Goal: Transaction & Acquisition: Purchase product/service

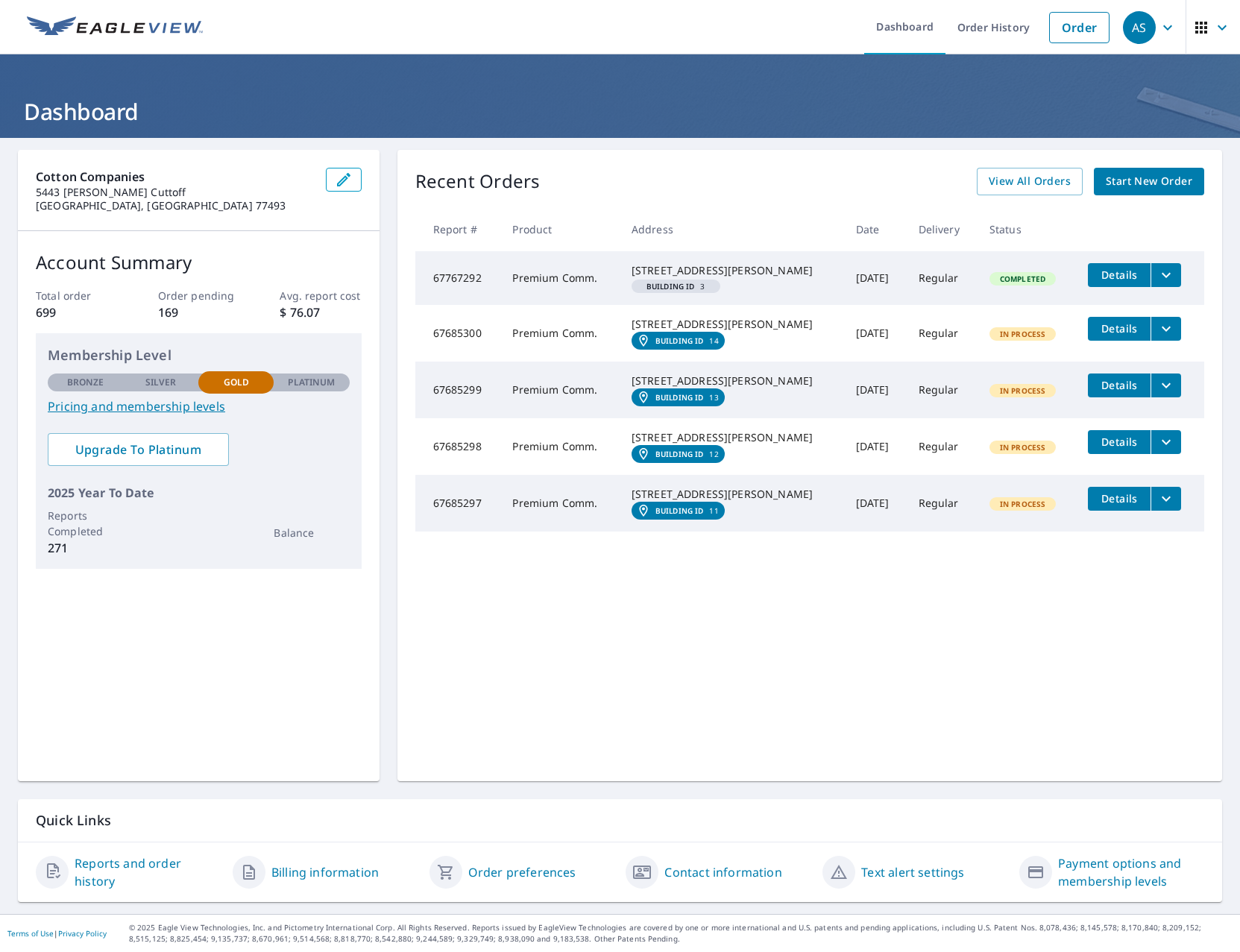
click at [1139, 178] on span "Start New Order" at bounding box center [1148, 181] width 87 height 18
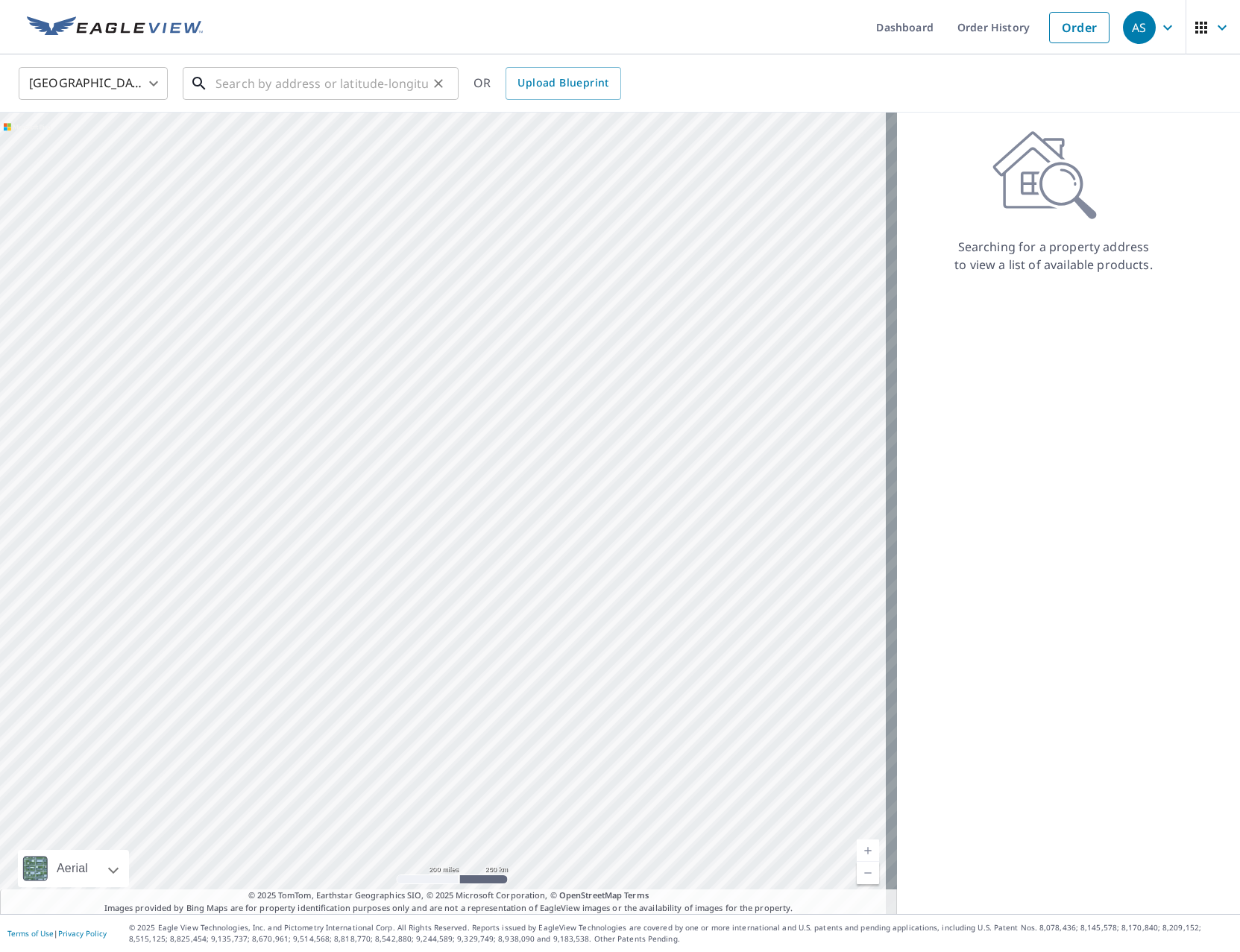
click at [347, 81] on input "text" at bounding box center [321, 84] width 212 height 42
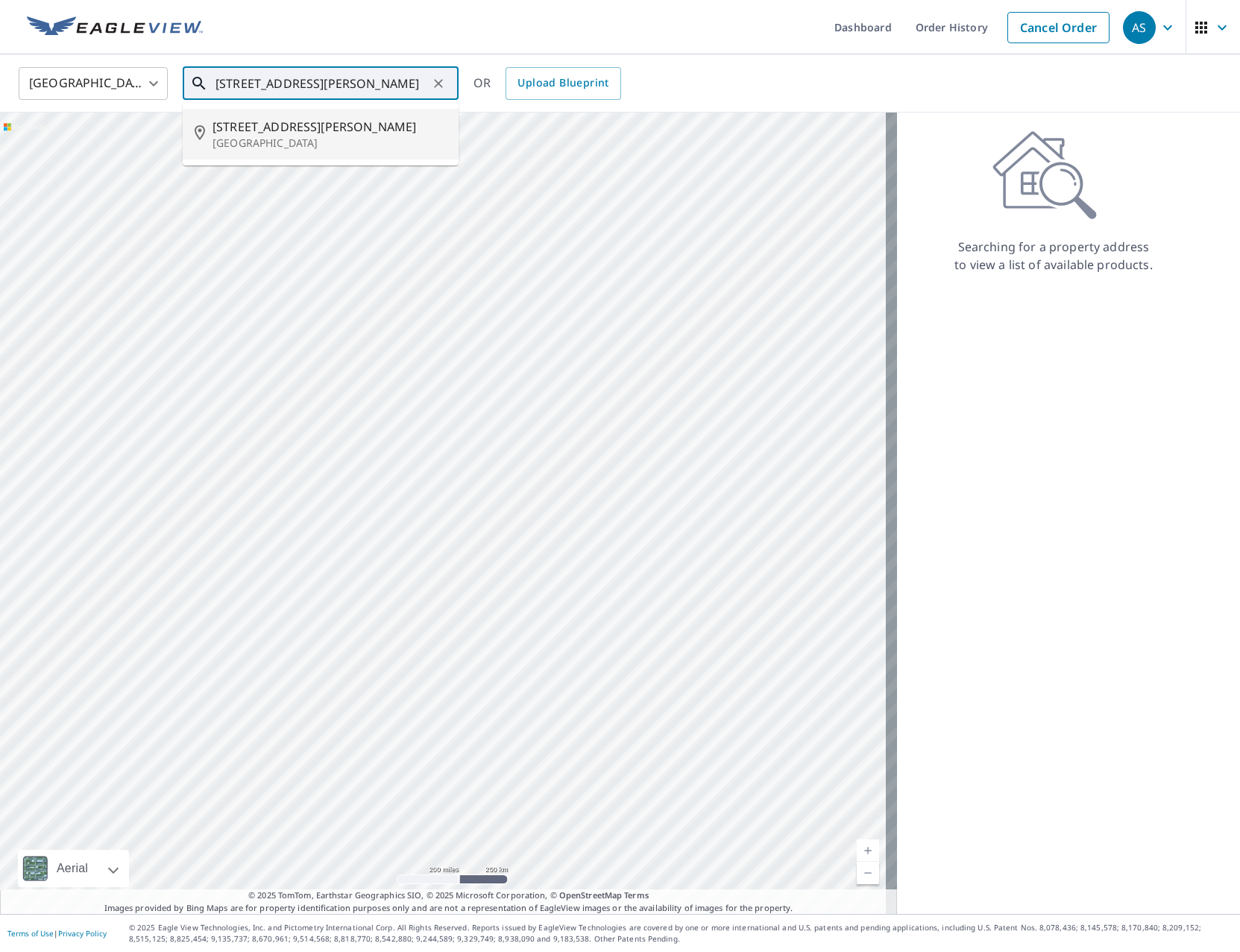
click at [303, 136] on p "[GEOGRAPHIC_DATA]" at bounding box center [330, 142] width 234 height 15
type input "[STREET_ADDRESS][PERSON_NAME]"
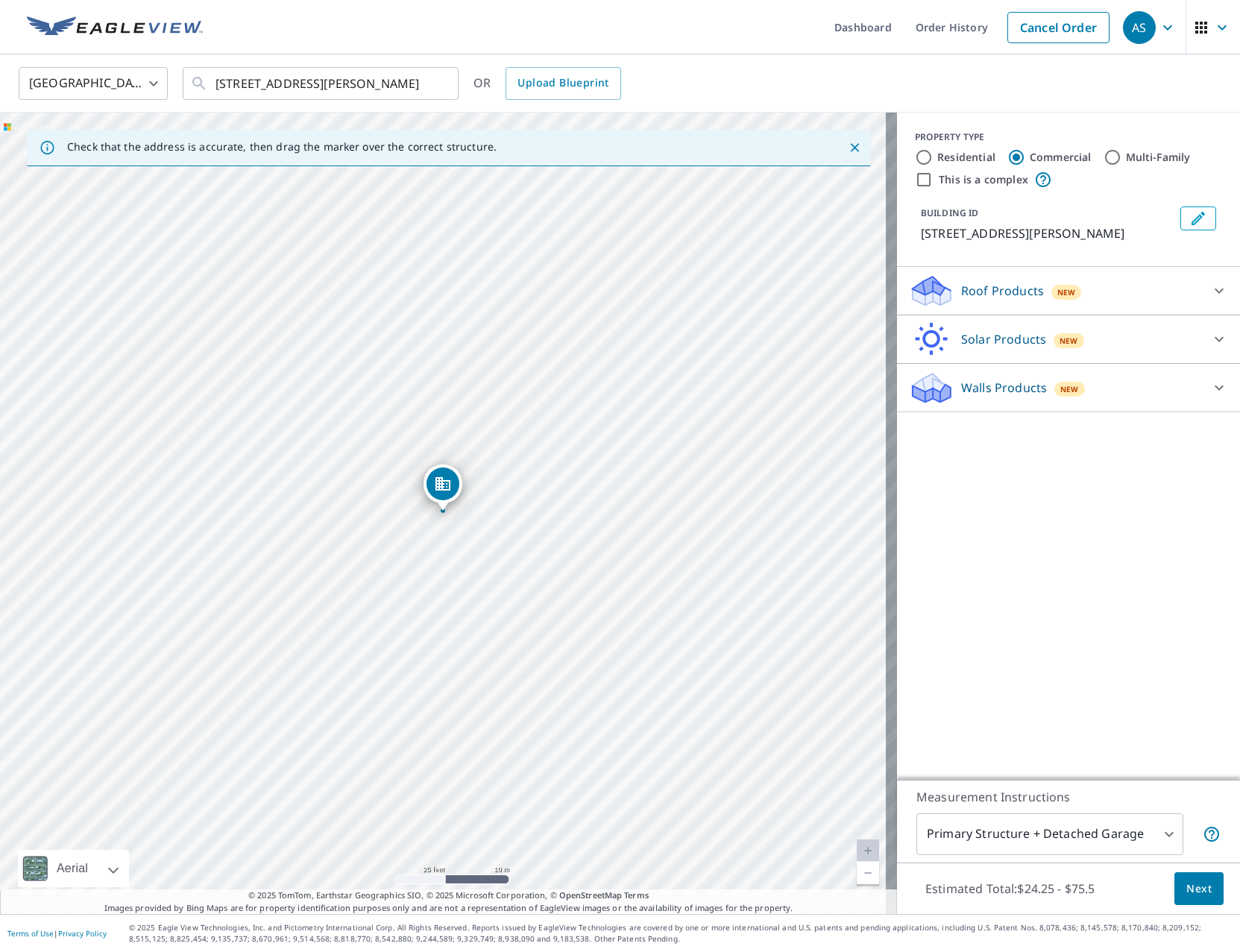
click at [435, 525] on div "[STREET_ADDRESS][PERSON_NAME]" at bounding box center [449, 513] width 897 height 801
drag, startPoint x: 442, startPoint y: 494, endPoint x: 438, endPoint y: 520, distance: 26.3
click at [438, 513] on div "[STREET_ADDRESS][PERSON_NAME]" at bounding box center [449, 513] width 897 height 801
drag, startPoint x: 438, startPoint y: 520, endPoint x: 467, endPoint y: 464, distance: 63.1
click at [467, 464] on div "[STREET_ADDRESS][PERSON_NAME]" at bounding box center [449, 513] width 897 height 801
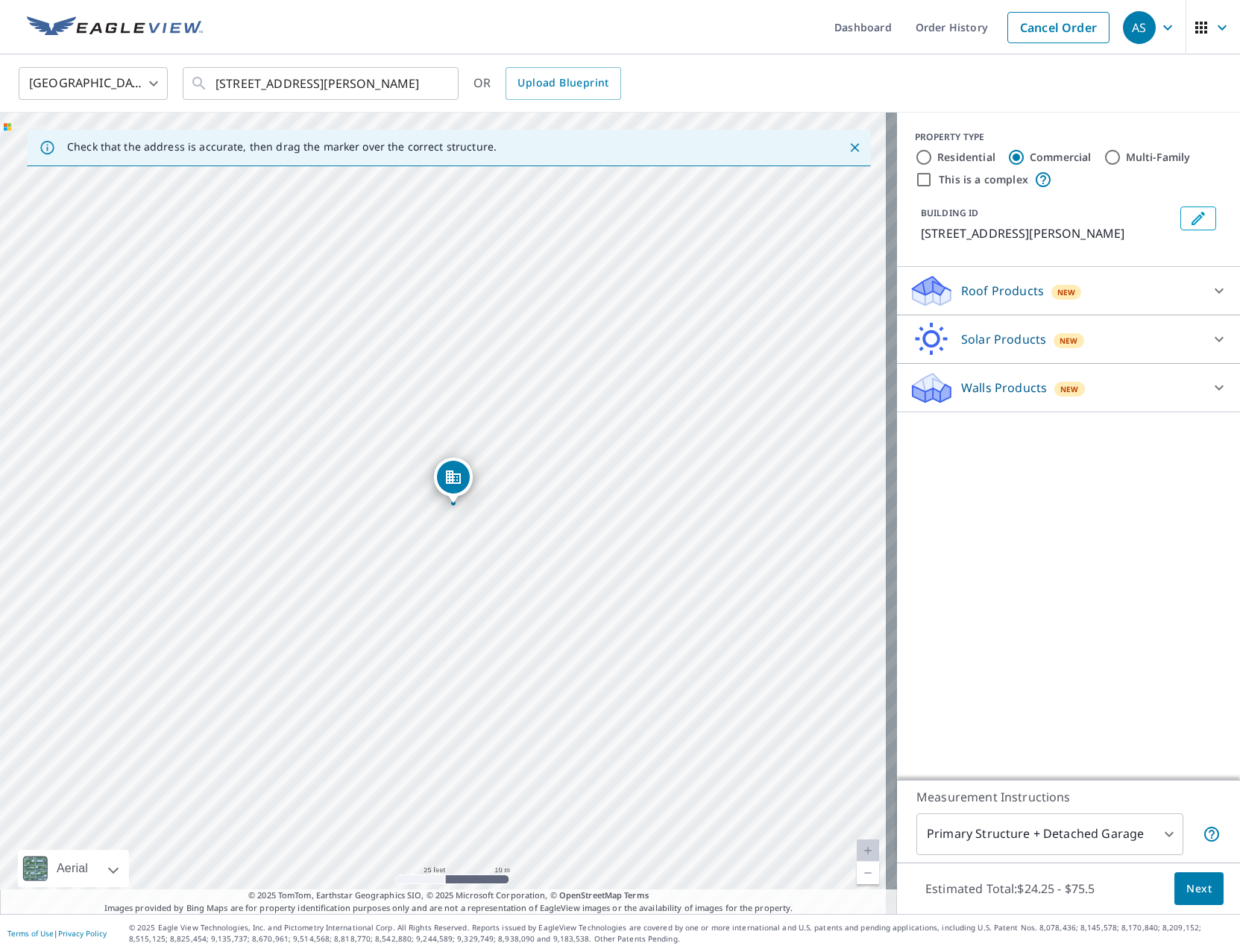
drag, startPoint x: 472, startPoint y: 413, endPoint x: 453, endPoint y: 475, distance: 64.8
drag, startPoint x: 432, startPoint y: 482, endPoint x: 445, endPoint y: 422, distance: 61.4
click at [961, 293] on p "Roof Products" at bounding box center [1002, 290] width 83 height 17
click at [964, 285] on p "Roof Products" at bounding box center [1002, 290] width 83 height 17
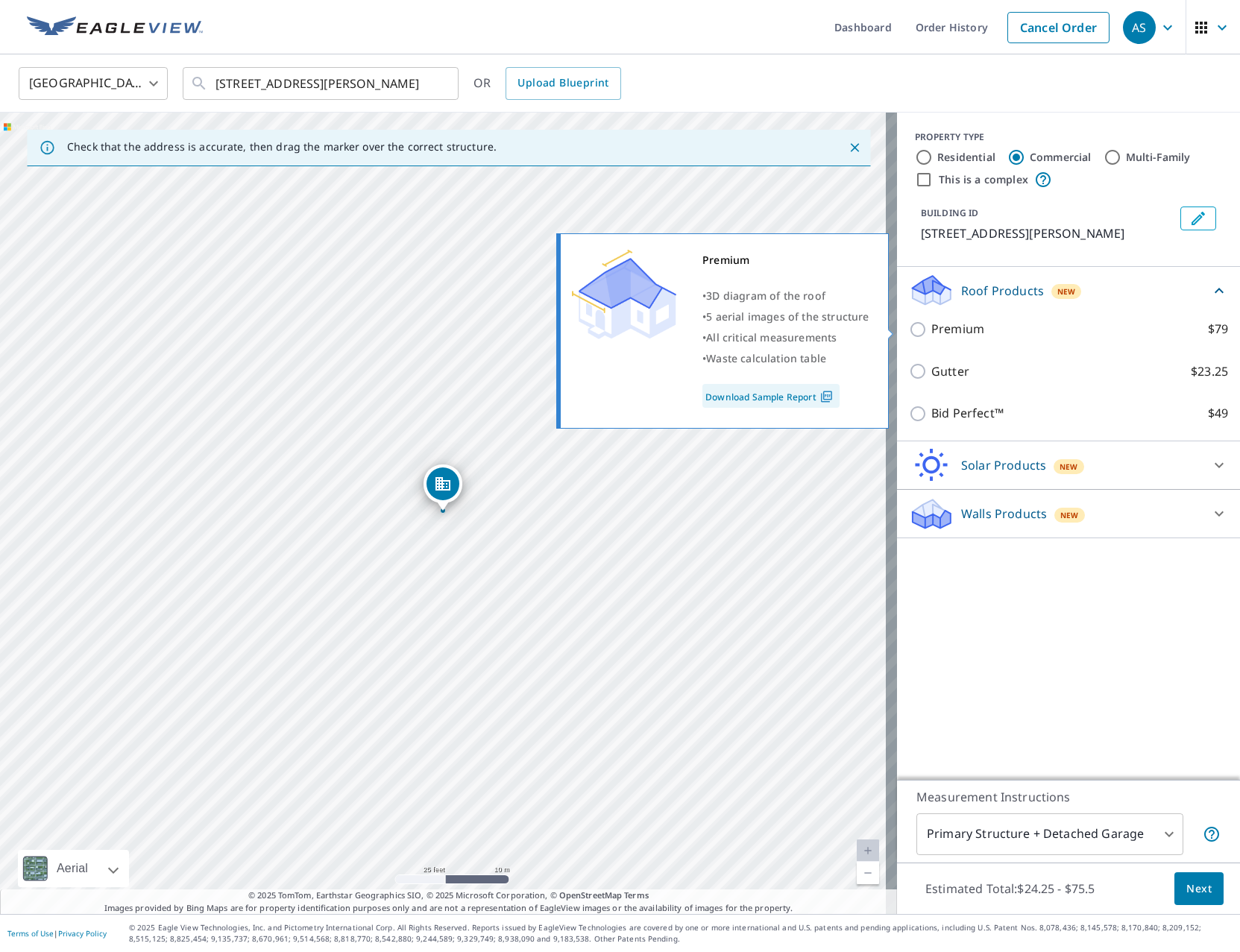
click at [951, 325] on p "Premium" at bounding box center [958, 329] width 53 height 18
click at [931, 325] on input "Premium $79" at bounding box center [920, 330] width 23 height 17
checkbox input "true"
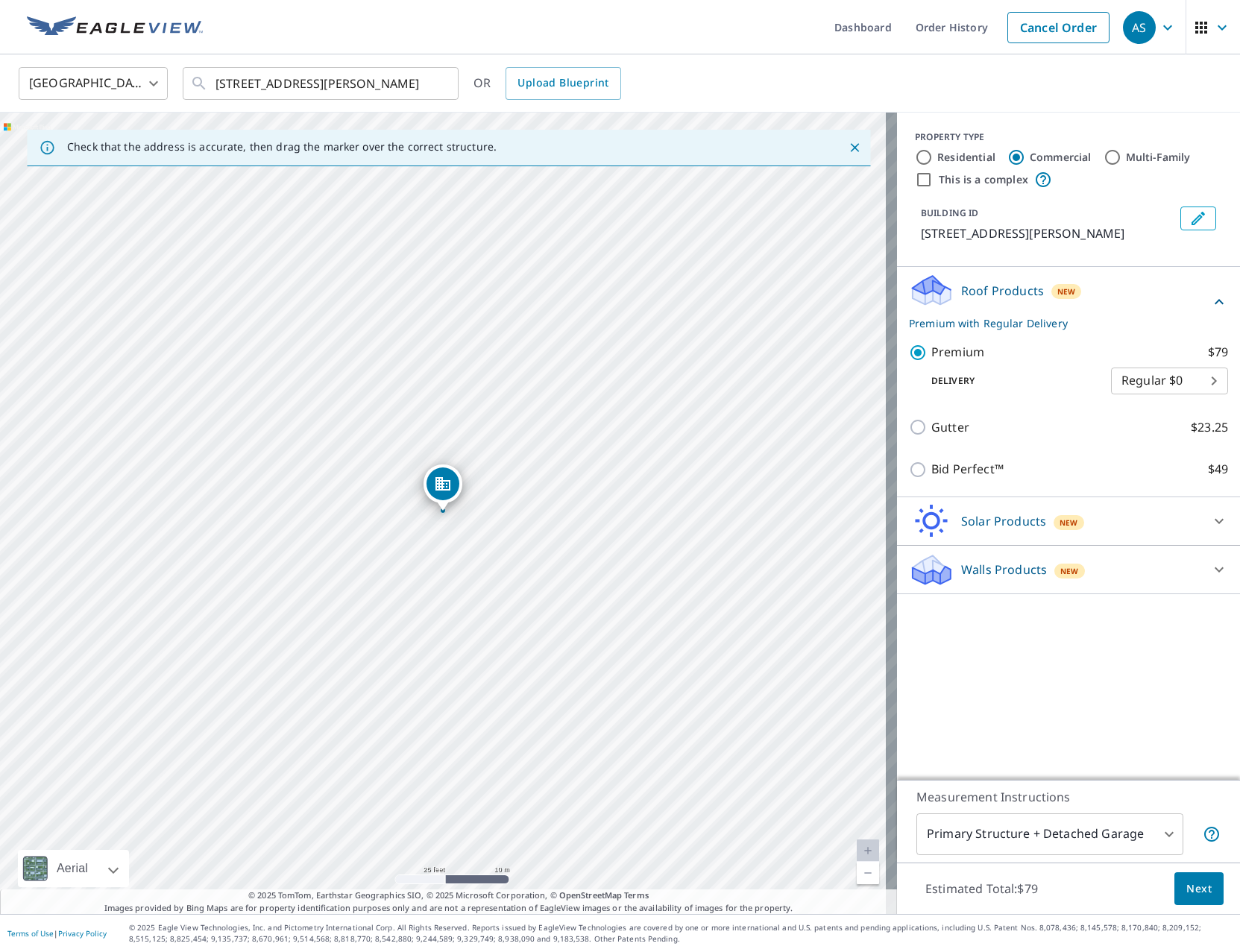
click at [951, 325] on p "Premium with Regular Delivery" at bounding box center [1059, 323] width 301 height 16
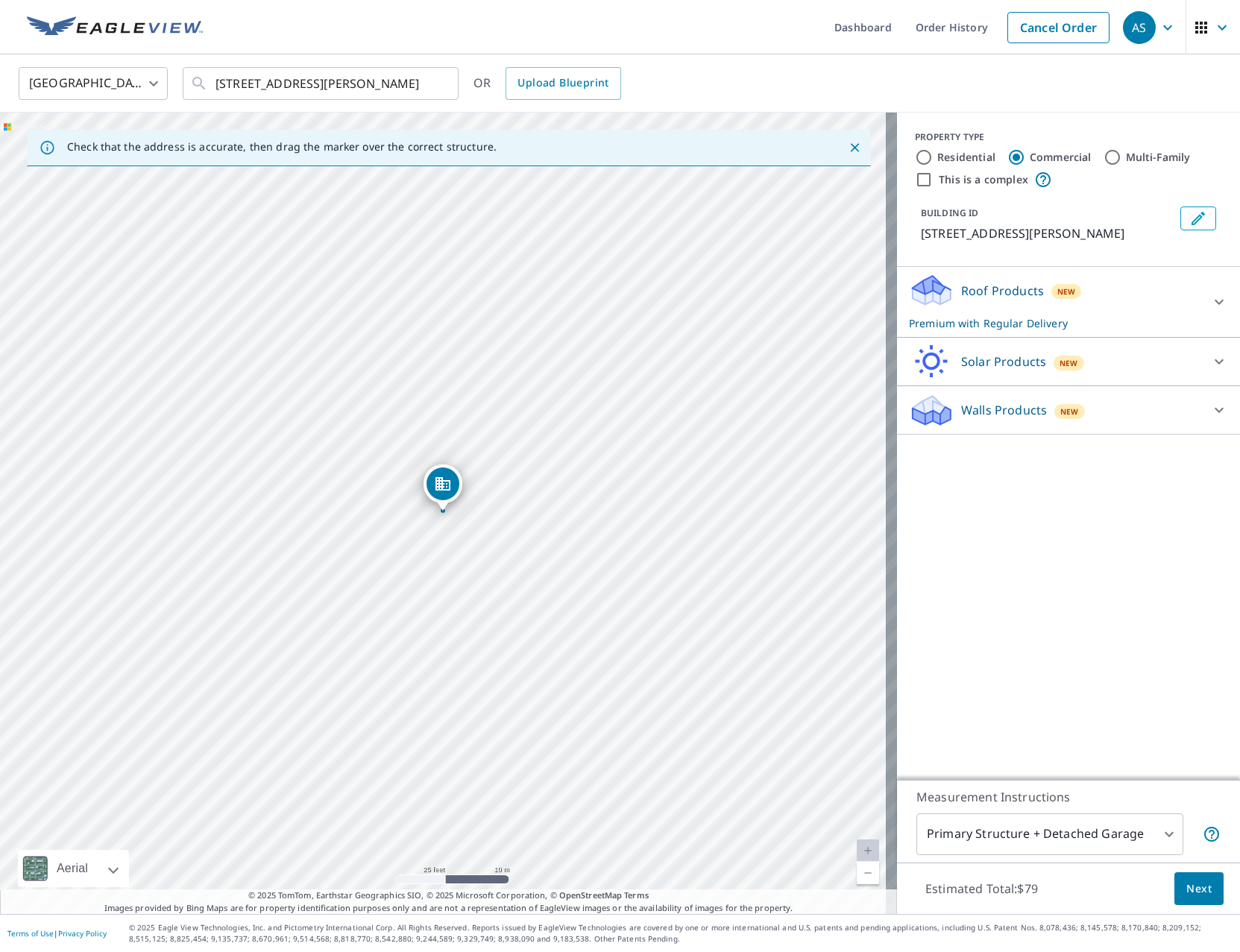
click at [1186, 886] on span "Next" at bounding box center [1198, 888] width 25 height 18
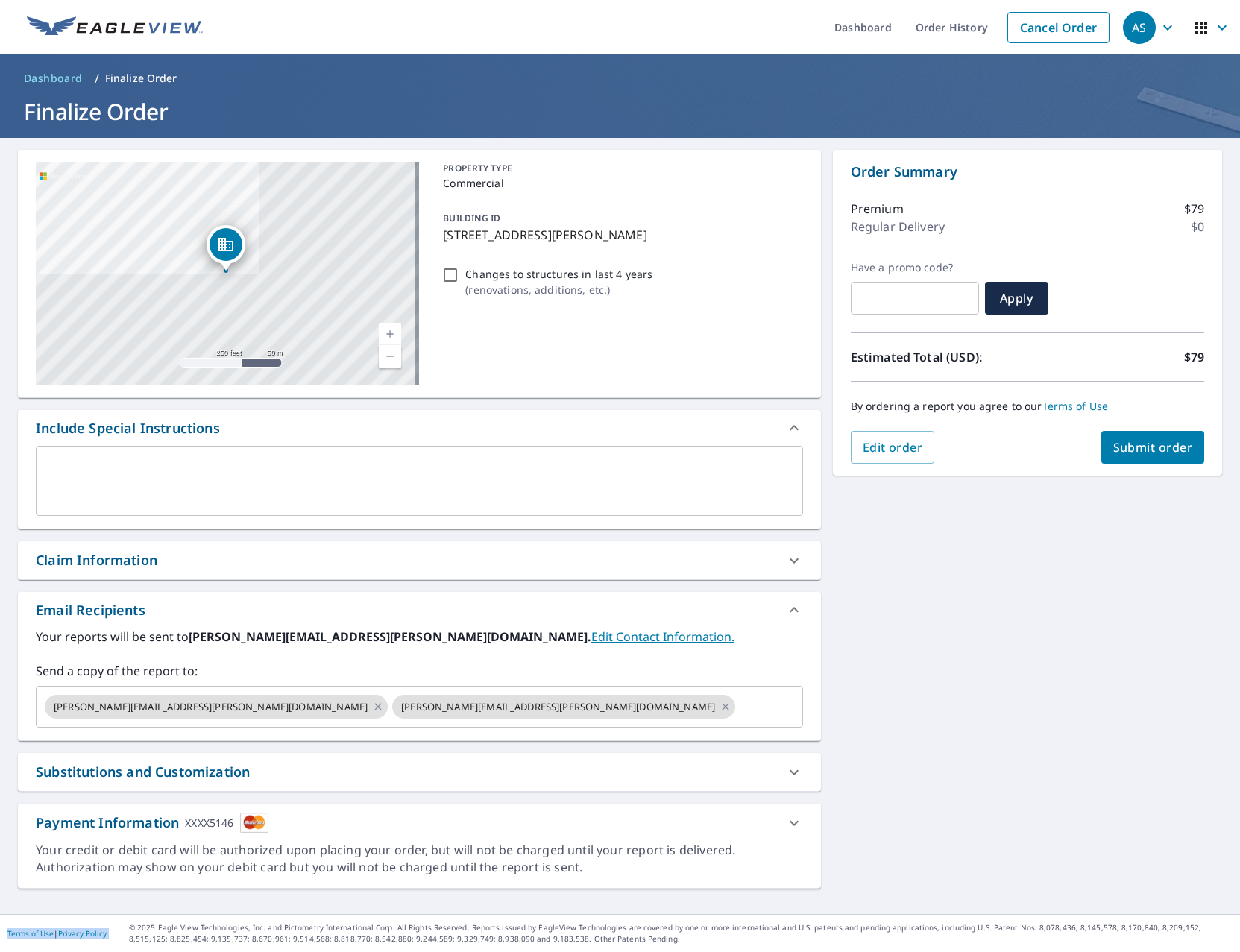
click at [1117, 441] on span "Submit order" at bounding box center [1153, 447] width 80 height 17
checkbox input "true"
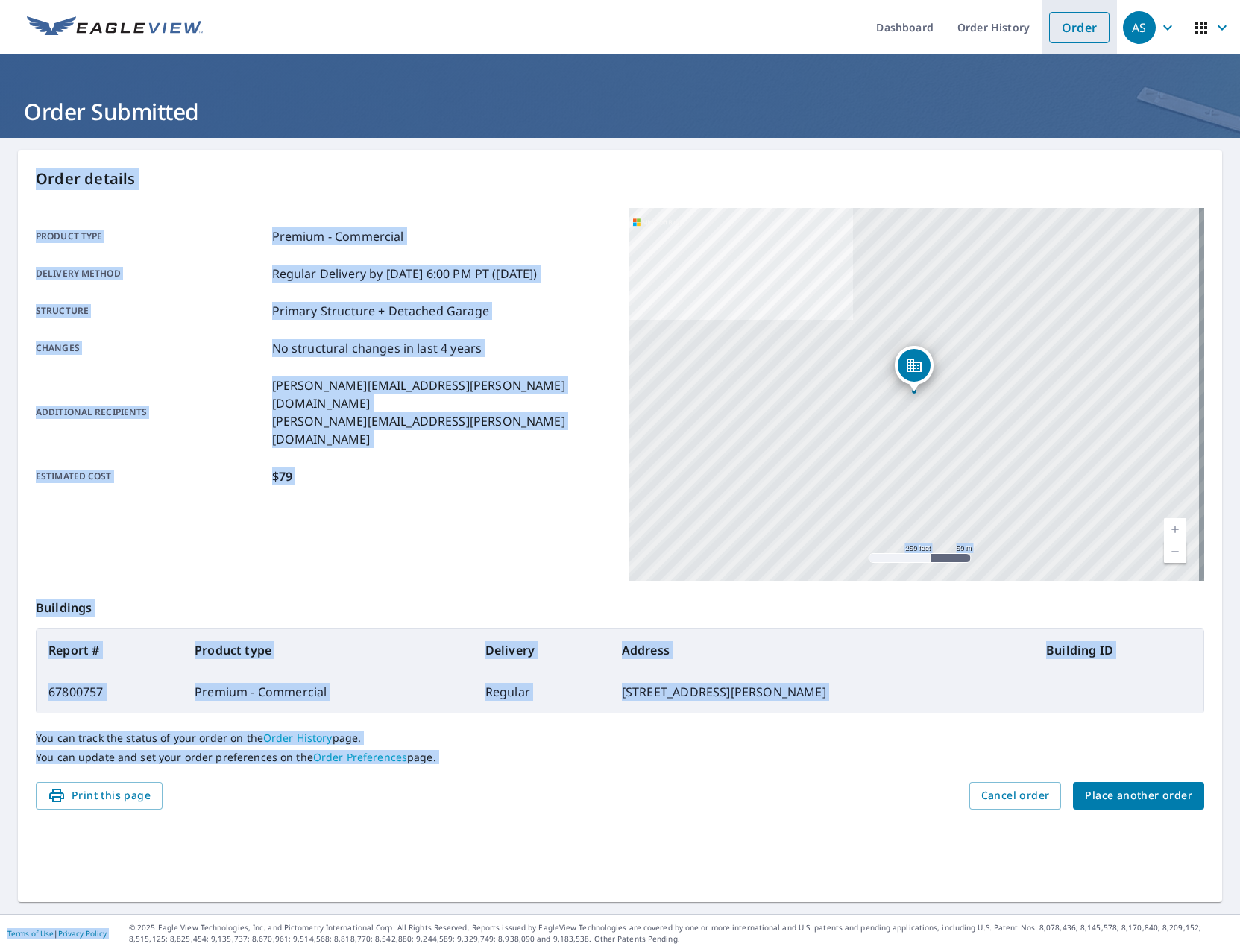
click at [1054, 28] on link "Order" at bounding box center [1078, 28] width 60 height 31
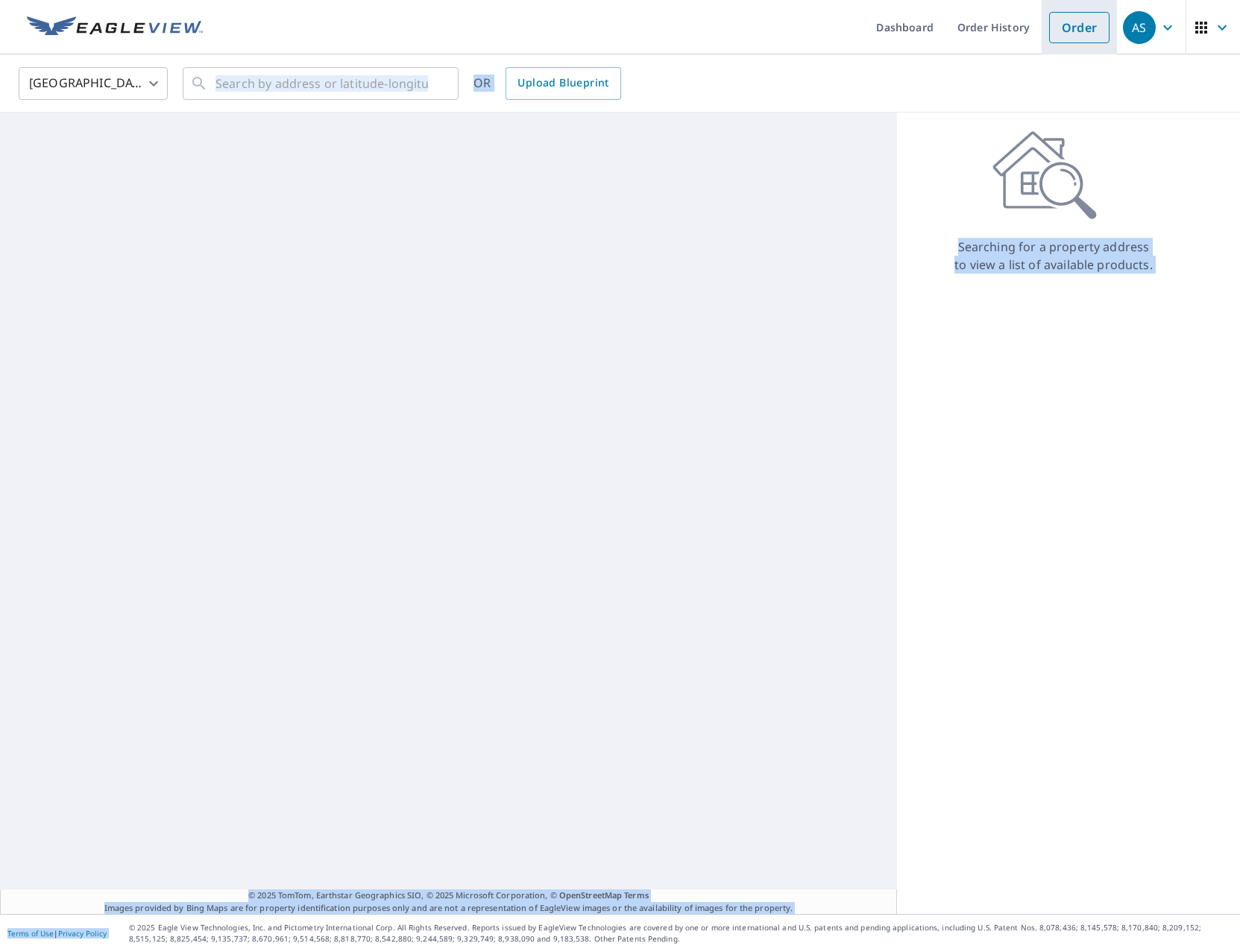
click at [1054, 28] on link "Order" at bounding box center [1078, 28] width 60 height 31
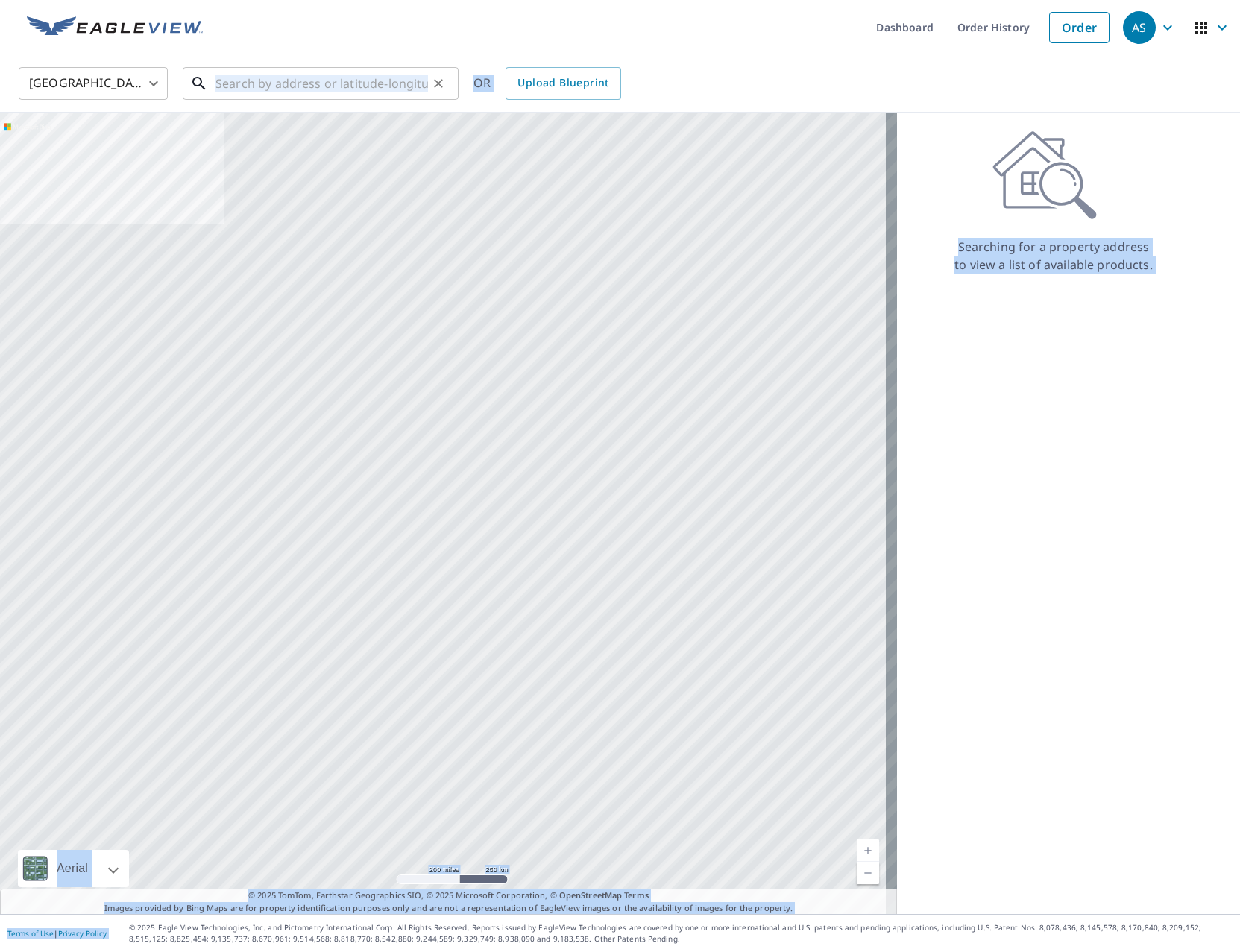
click at [275, 85] on input "text" at bounding box center [321, 84] width 212 height 42
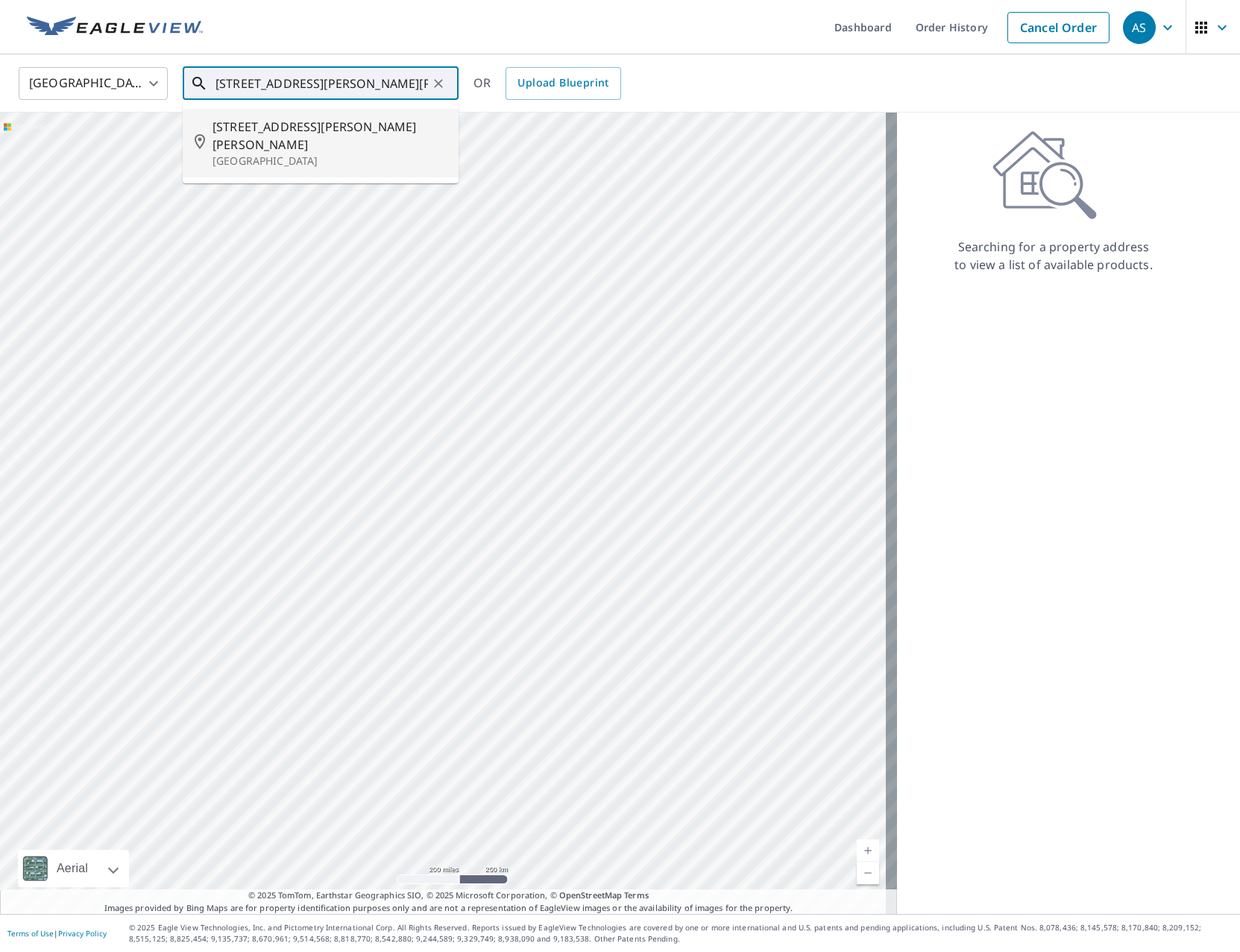
click at [286, 154] on p "[GEOGRAPHIC_DATA]" at bounding box center [330, 161] width 234 height 15
type input "[STREET_ADDRESS][PERSON_NAME][PERSON_NAME]"
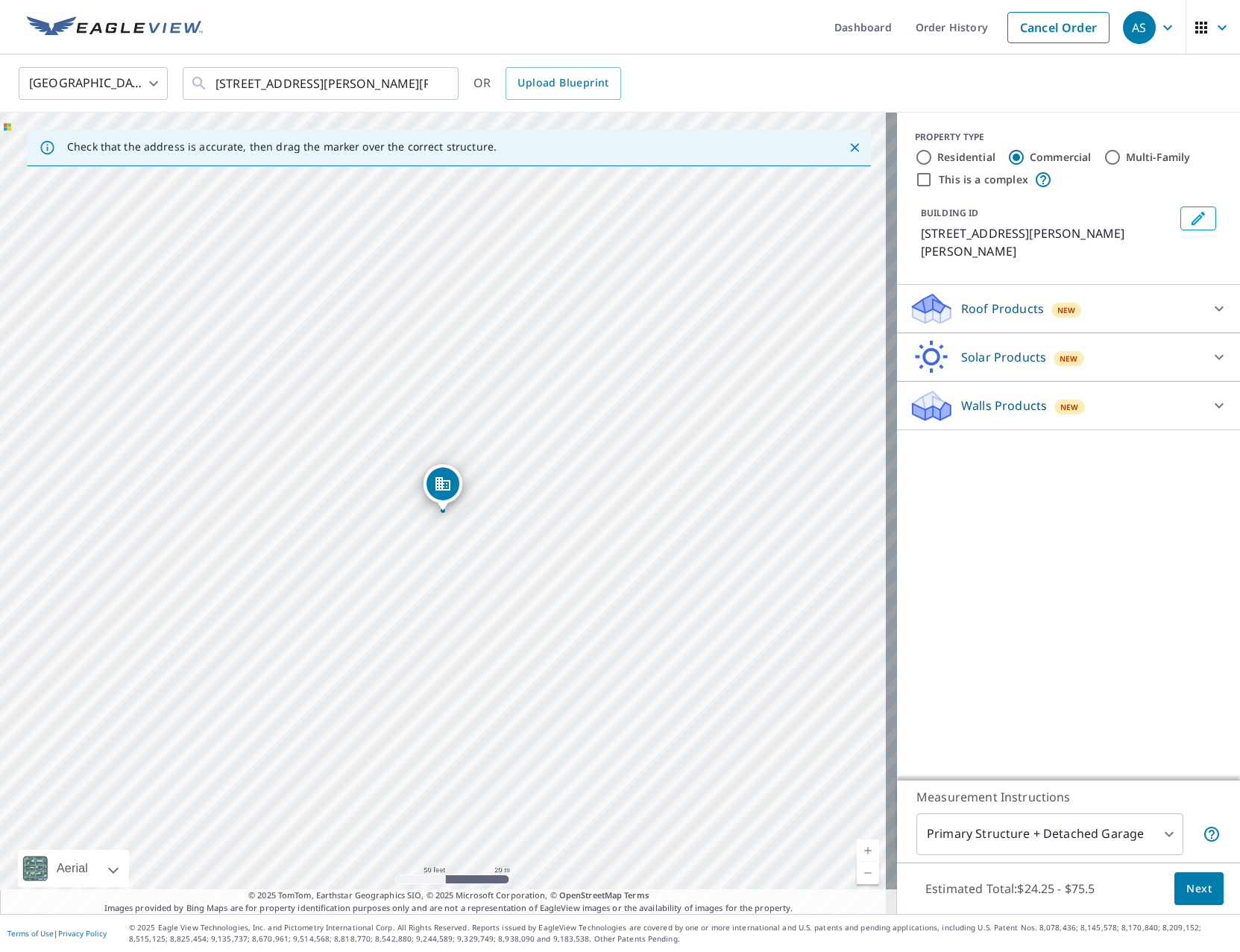
click at [956, 323] on div "Roof Products New" at bounding box center [1055, 309] width 292 height 35
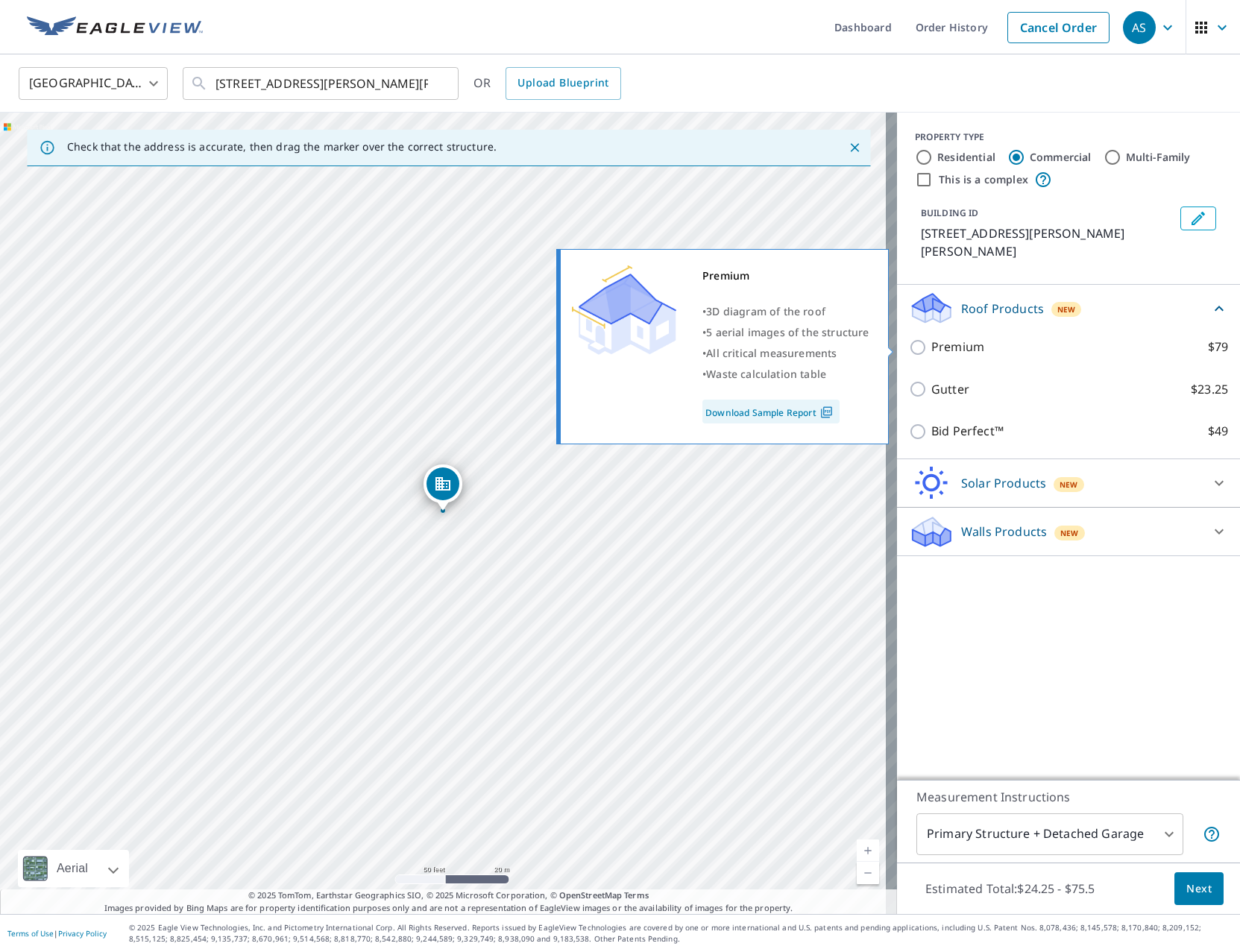
click at [944, 351] on p "Premium" at bounding box center [958, 346] width 53 height 18
click at [931, 351] on input "Premium $79" at bounding box center [920, 347] width 23 height 17
checkbox input "true"
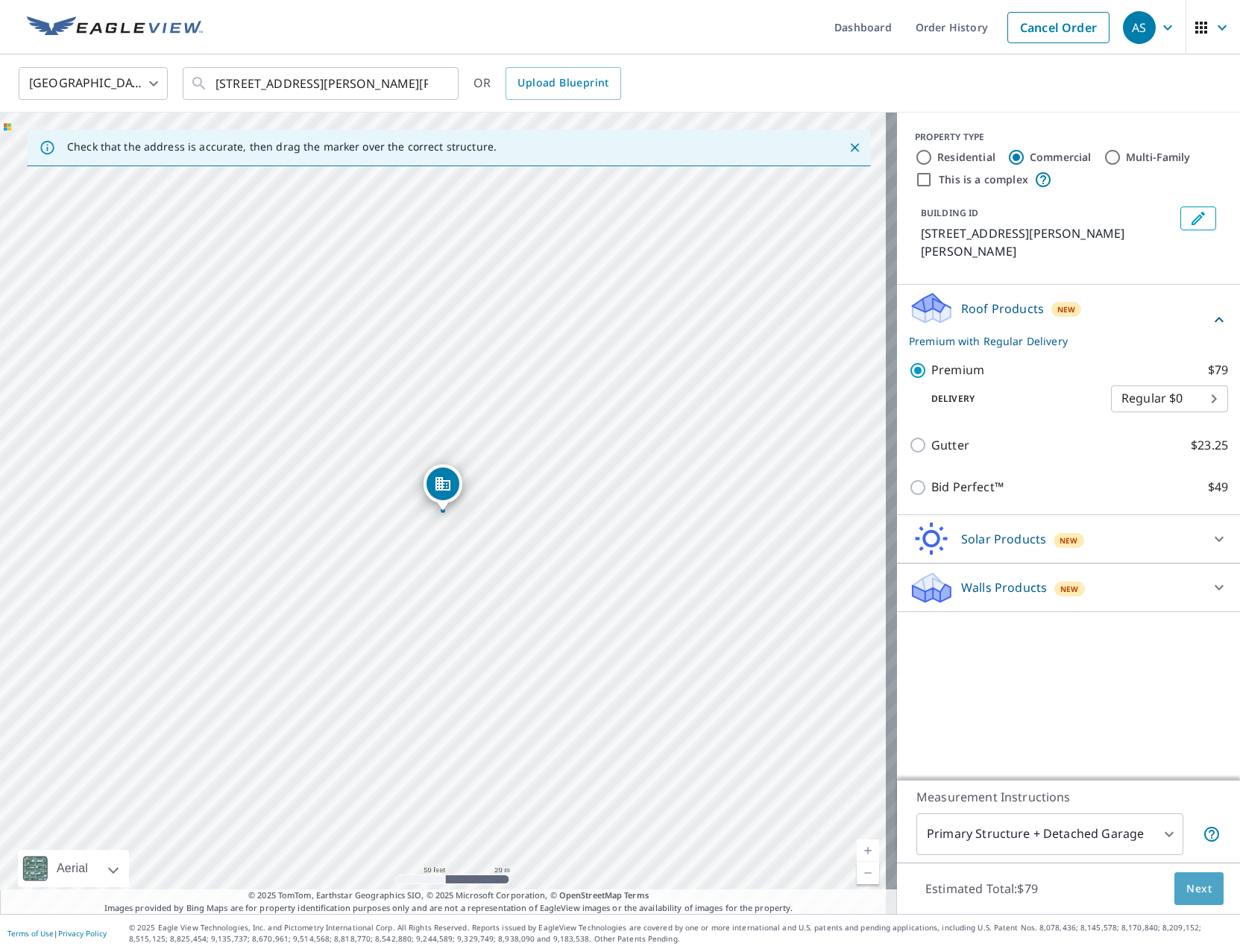
click at [1186, 886] on span "Next" at bounding box center [1198, 888] width 25 height 18
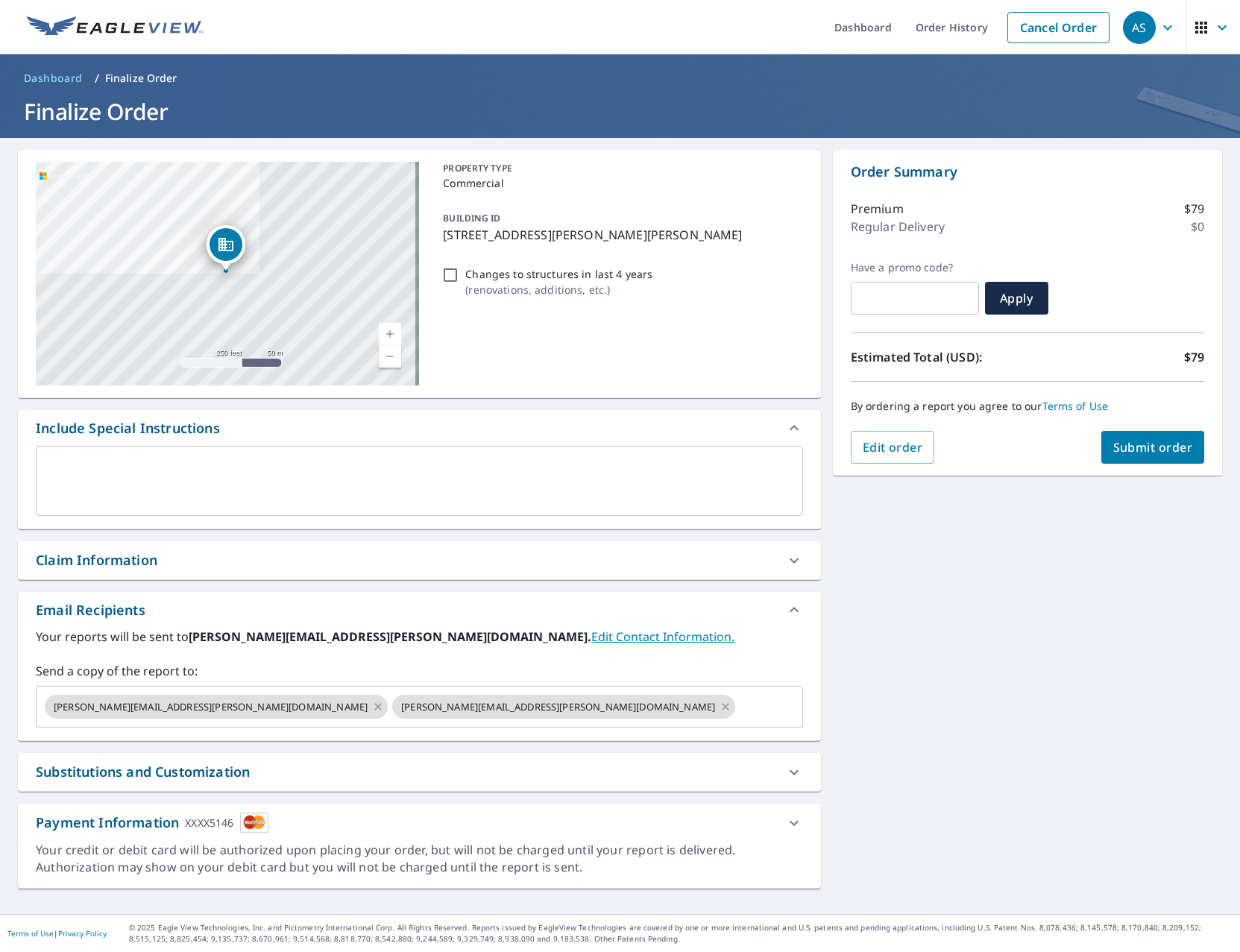
click at [1152, 452] on span "Submit order" at bounding box center [1153, 447] width 80 height 17
checkbox input "true"
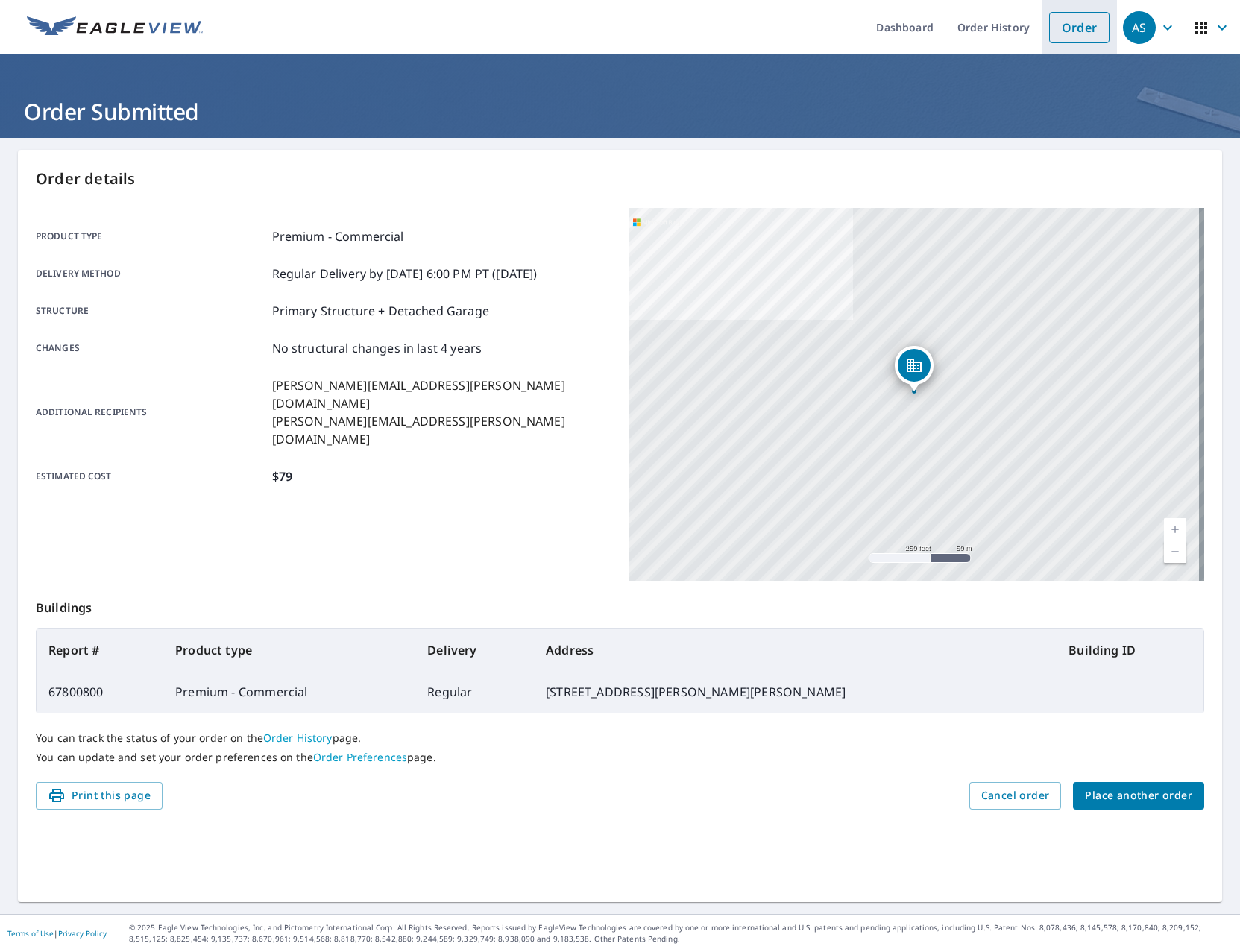
click at [1090, 33] on link "Order" at bounding box center [1078, 28] width 60 height 31
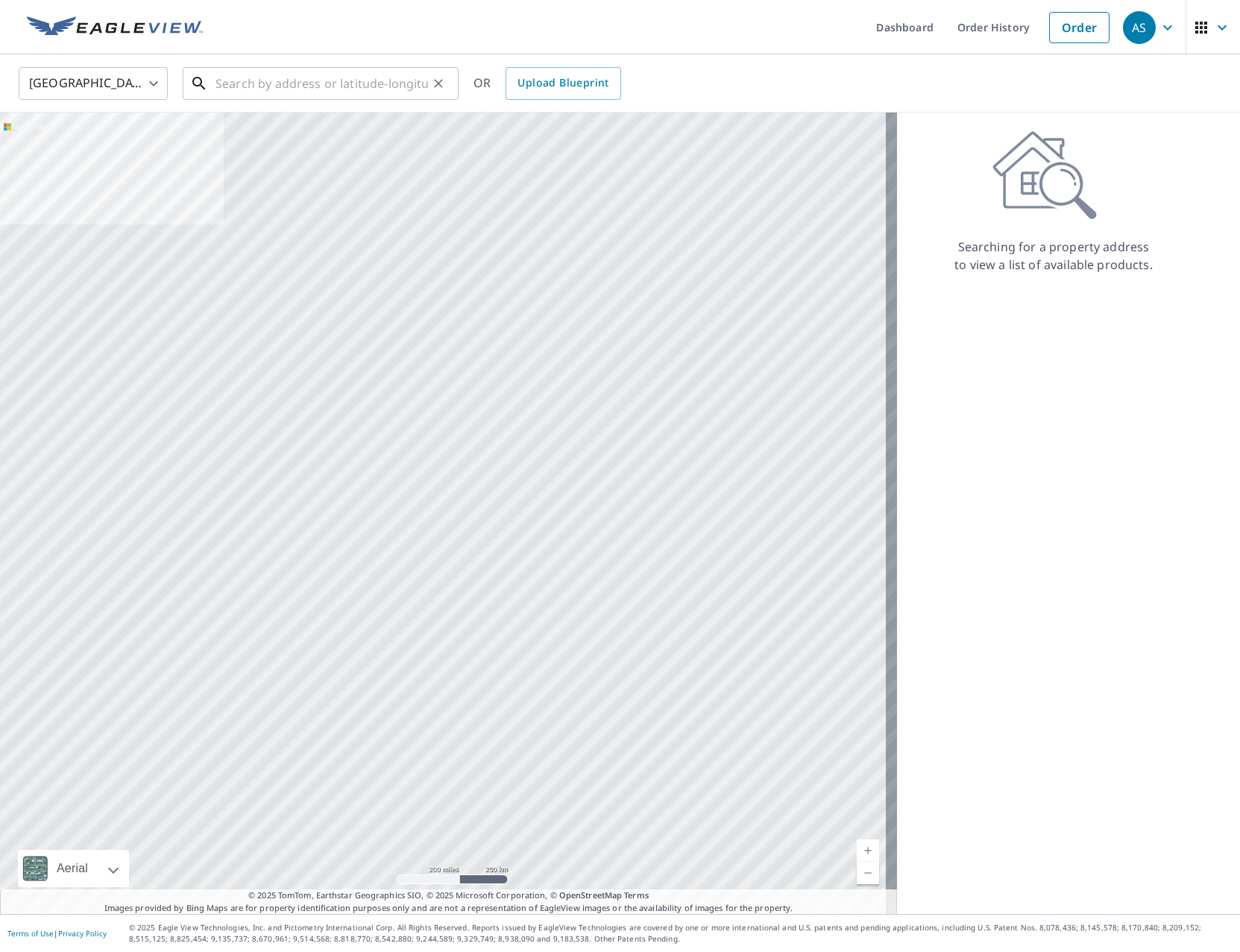
click at [273, 94] on input "text" at bounding box center [321, 84] width 212 height 42
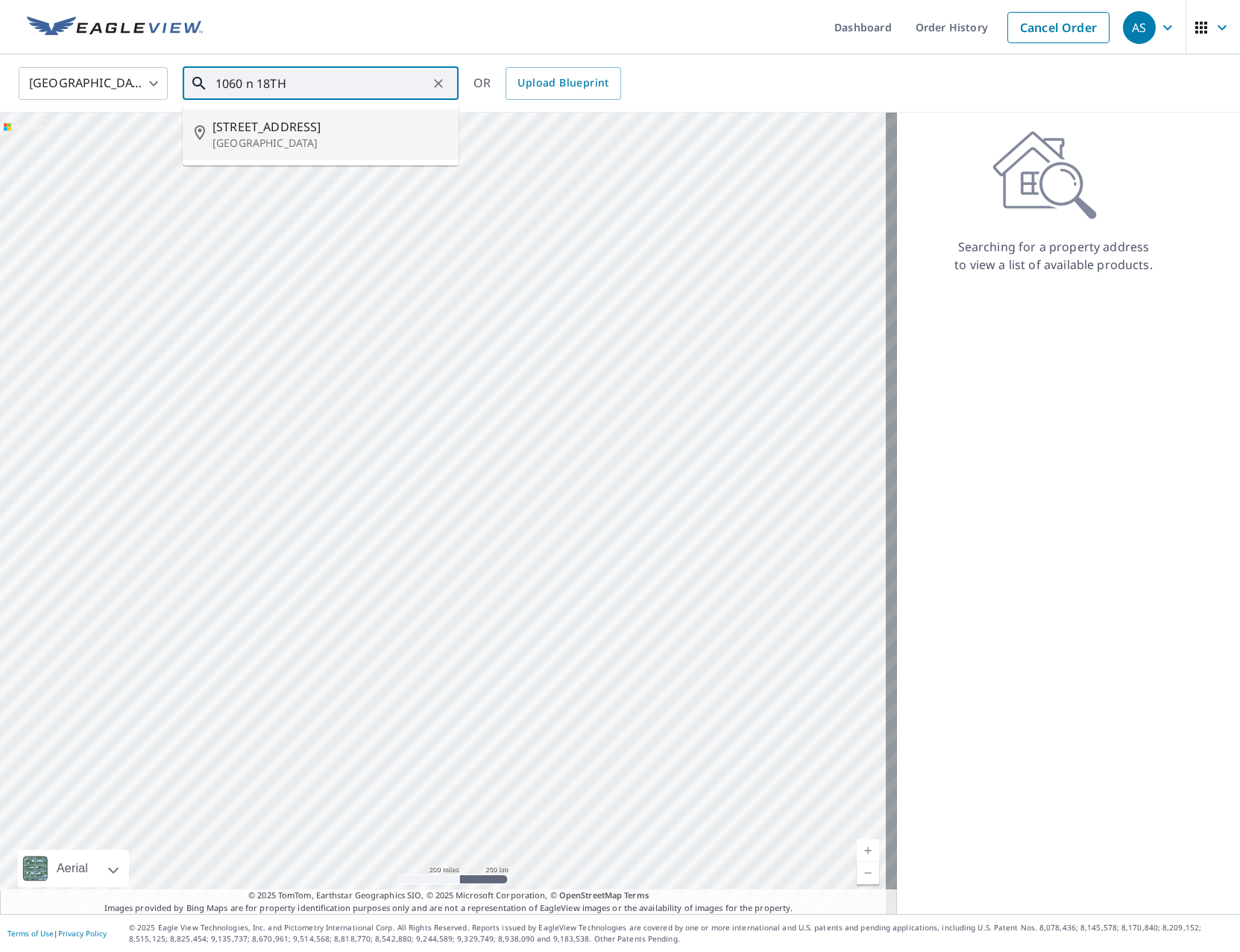
click at [300, 129] on span "[STREET_ADDRESS]" at bounding box center [330, 127] width 234 height 17
type input "[STREET_ADDRESS]"
click at [300, 129] on div at bounding box center [449, 513] width 897 height 801
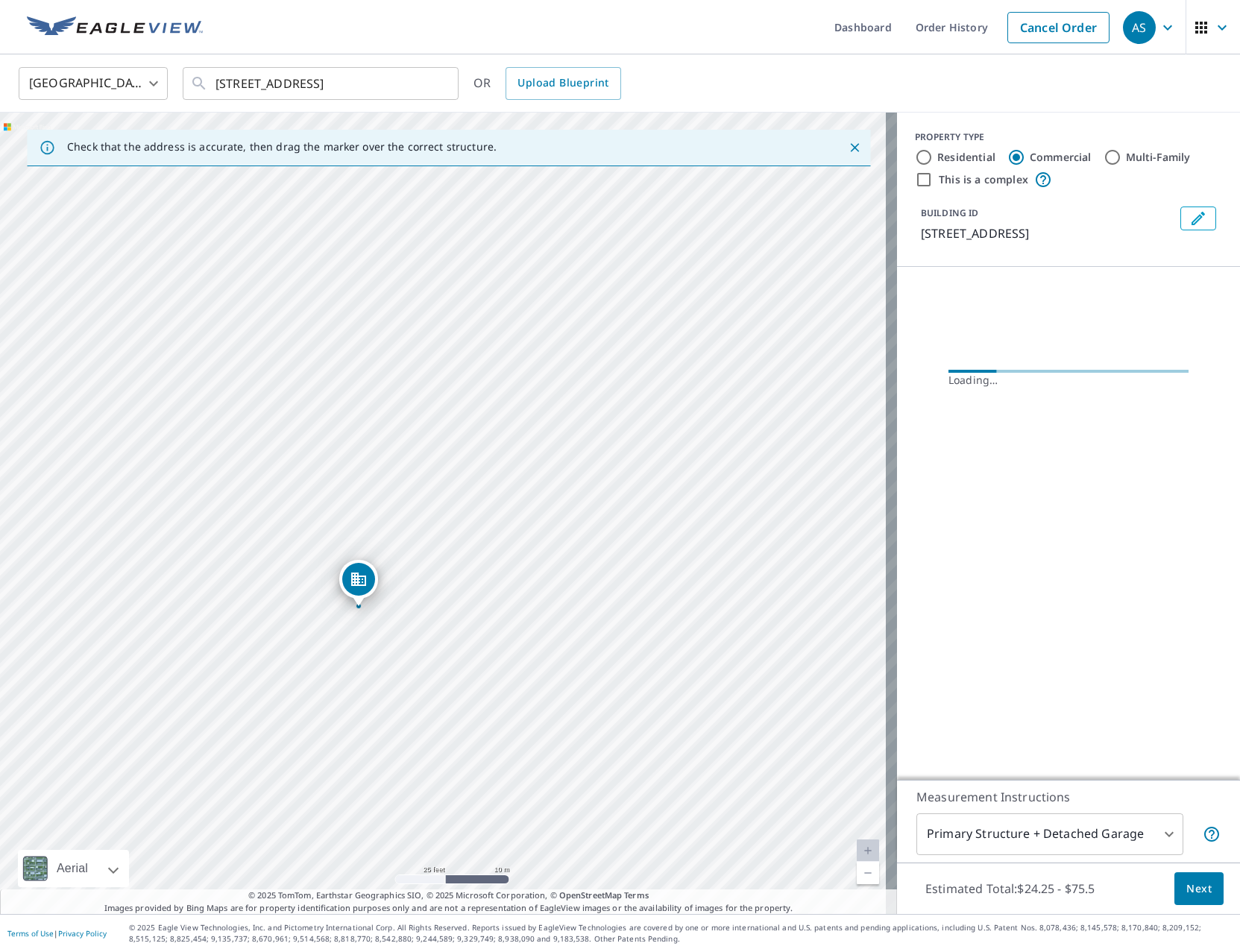
drag, startPoint x: 492, startPoint y: 359, endPoint x: 369, endPoint y: 942, distance: 595.8
click at [369, 942] on div "Dashboard Order History Cancel Order AS United States [GEOGRAPHIC_DATA] ​ [STRE…" at bounding box center [620, 476] width 1240 height 952
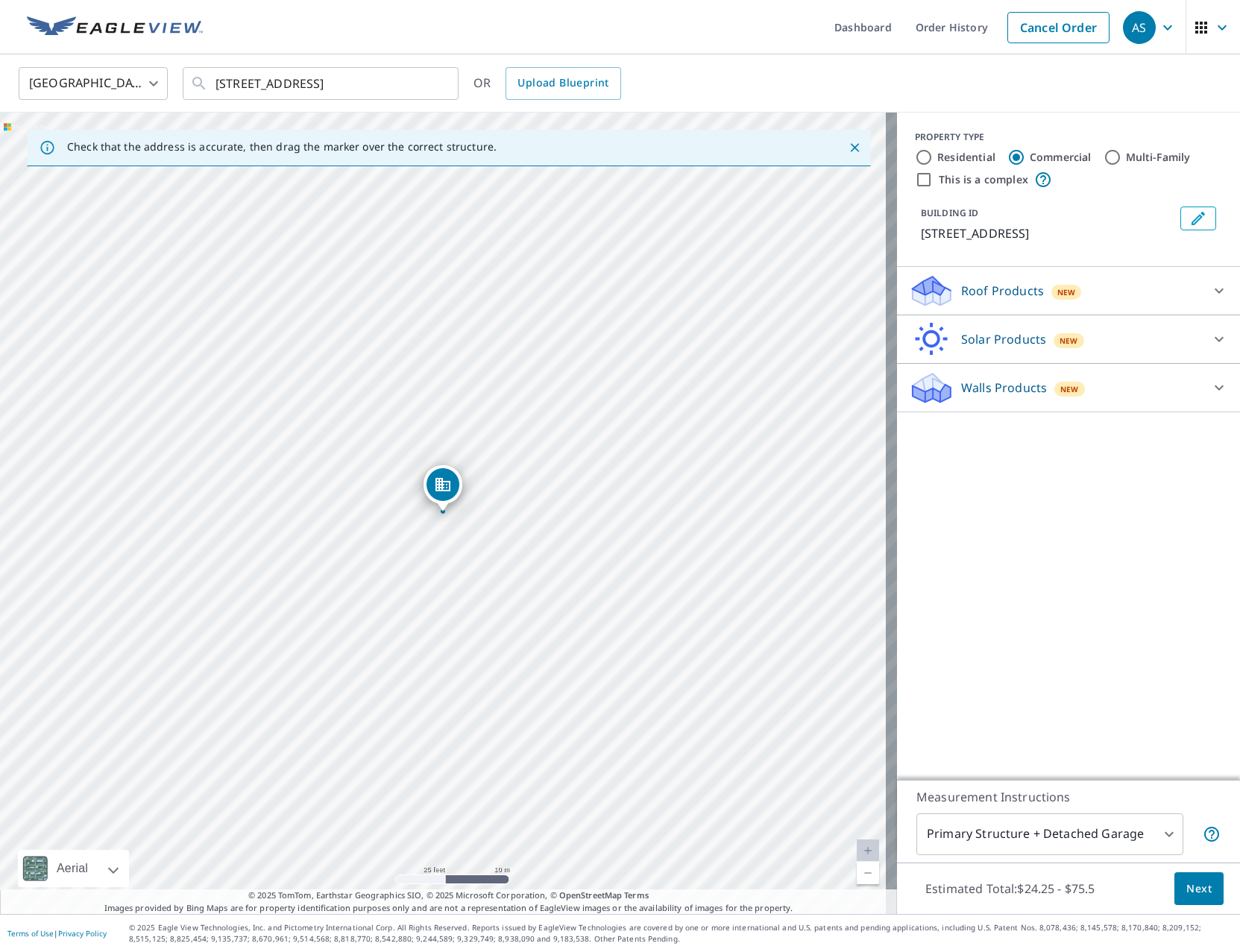
click at [214, 593] on div "[STREET_ADDRESS]" at bounding box center [449, 513] width 897 height 801
click at [1014, 287] on p "Roof Products" at bounding box center [1002, 290] width 83 height 17
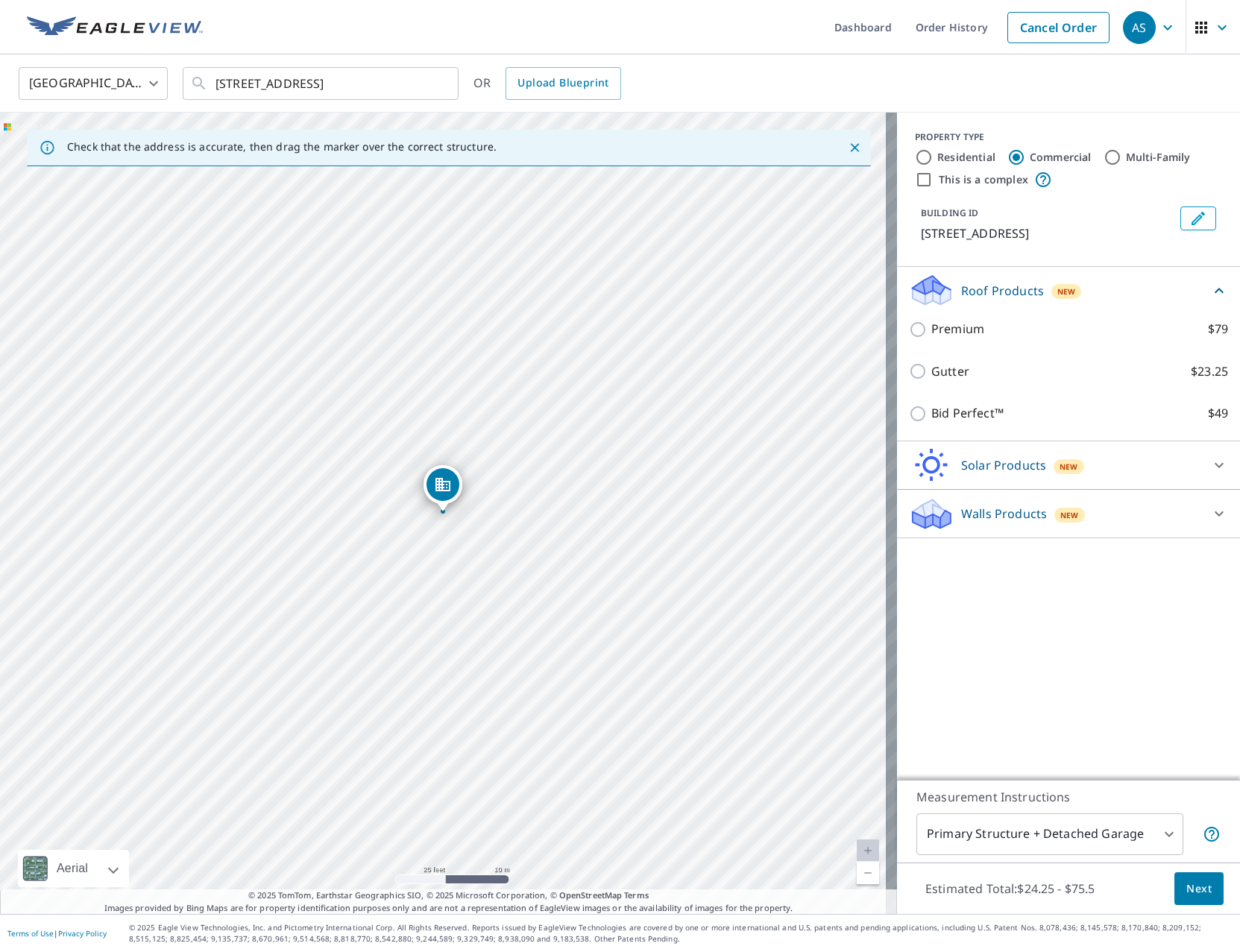
click at [951, 333] on p "Premium" at bounding box center [958, 329] width 53 height 18
click at [931, 333] on input "Premium $79" at bounding box center [920, 330] width 23 height 17
checkbox input "true"
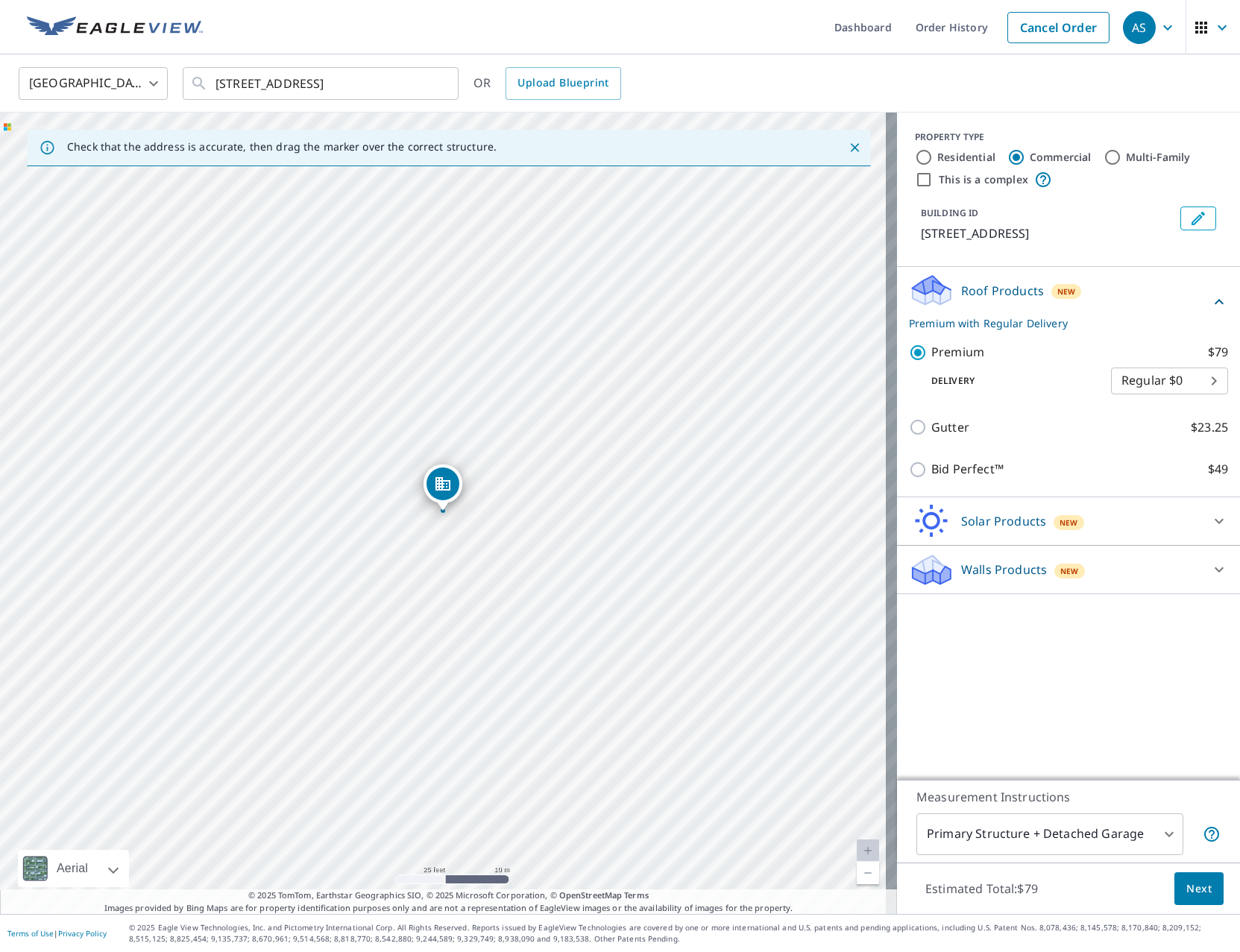
click at [1195, 890] on span "Next" at bounding box center [1198, 888] width 25 height 18
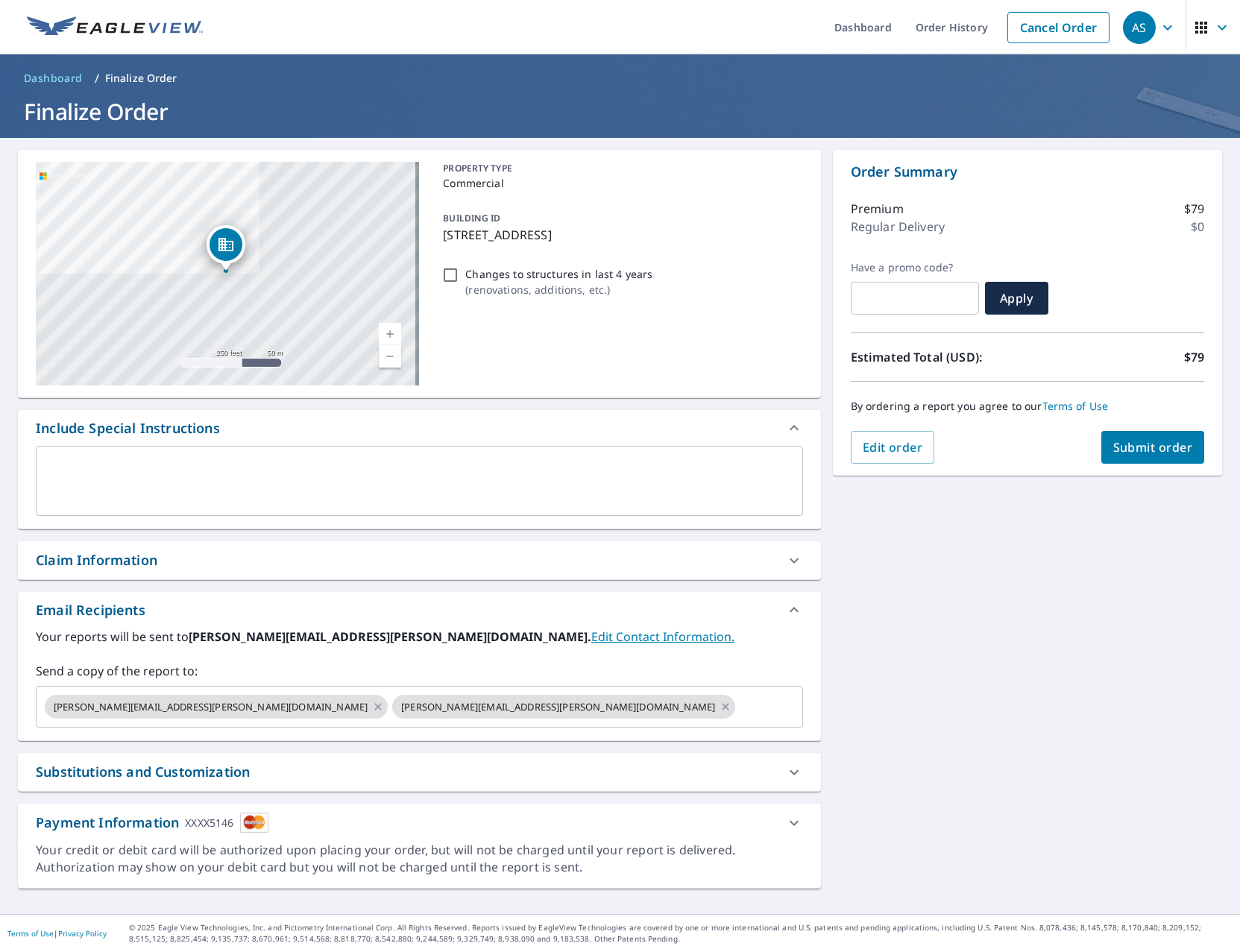
click at [1115, 444] on span "Submit order" at bounding box center [1153, 447] width 80 height 17
checkbox input "true"
